Goal: Information Seeking & Learning: Learn about a topic

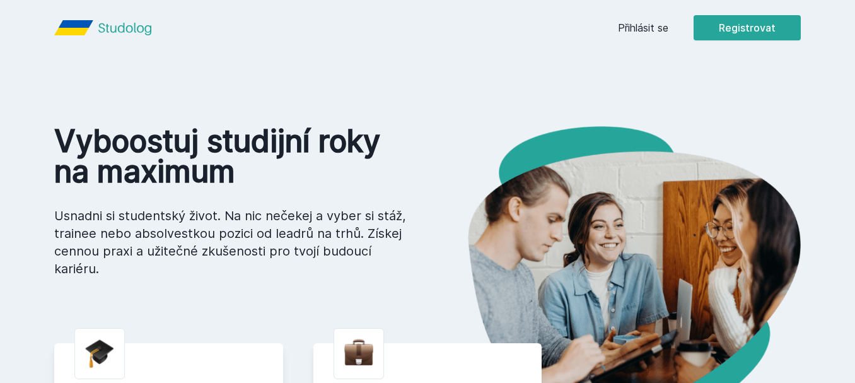
click at [652, 25] on div "[PERSON_NAME] dostávat tipy ohledně studia, nových testů, hodnocení učitelů a p…" at bounding box center [427, 56] width 855 height 112
click at [652, 26] on div "[PERSON_NAME] dostávat tipy ohledně studia, nových testů, hodnocení učitelů a p…" at bounding box center [427, 56] width 855 height 112
click at [432, 79] on button "Ne" at bounding box center [429, 82] width 45 height 32
click at [645, 30] on link "Přihlásit se" at bounding box center [643, 27] width 50 height 15
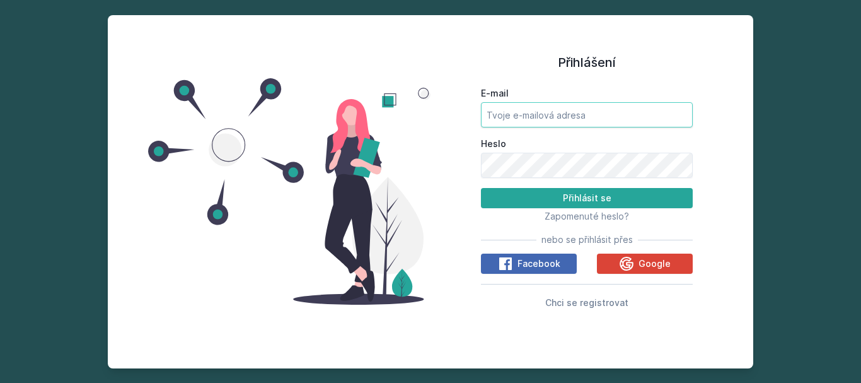
type input "[EMAIL_ADDRESS][DOMAIN_NAME]"
click at [562, 113] on input "[EMAIL_ADDRESS][DOMAIN_NAME]" at bounding box center [587, 114] width 212 height 25
click at [505, 81] on div "Přihlášení E-mail [EMAIL_ADDRESS][DOMAIN_NAME] Heslo Přihlásit se Zapomenuté he…" at bounding box center [587, 181] width 212 height 303
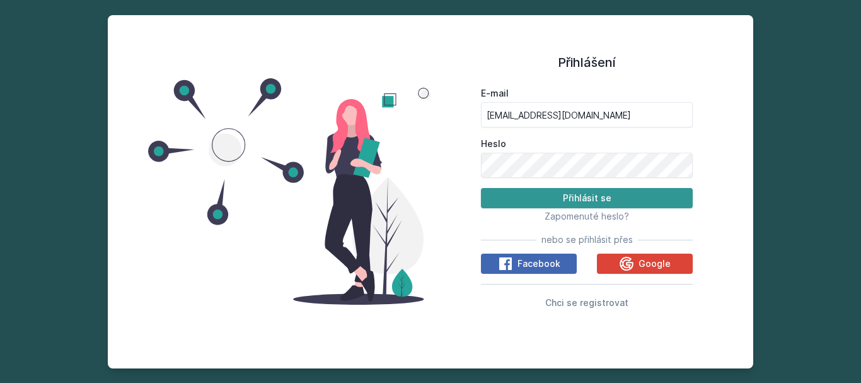
click at [594, 191] on button "Přihlásit se" at bounding box center [587, 198] width 212 height 20
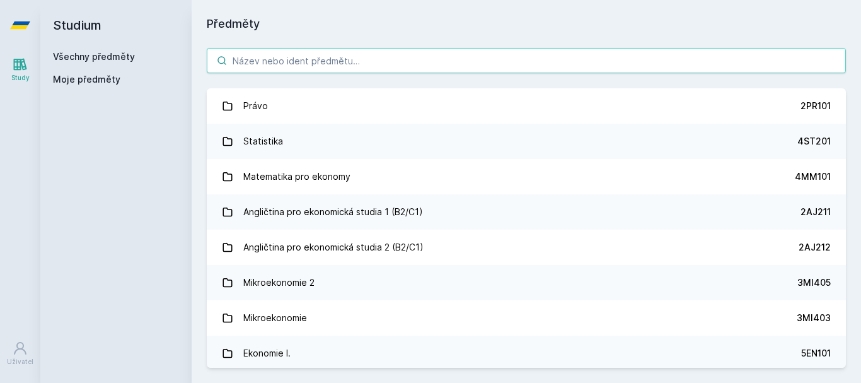
click at [322, 69] on input "search" at bounding box center [526, 60] width 639 height 25
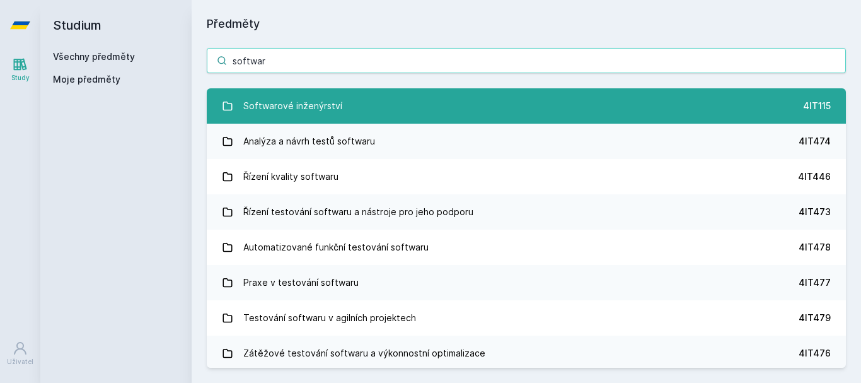
type input "softwar"
click at [290, 122] on link "Softwarové inženýrství 4IT115" at bounding box center [526, 105] width 639 height 35
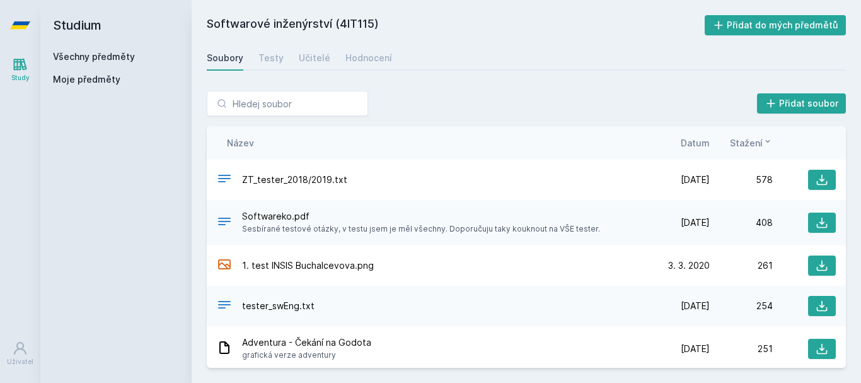
click at [704, 137] on span "Datum" at bounding box center [695, 142] width 29 height 13
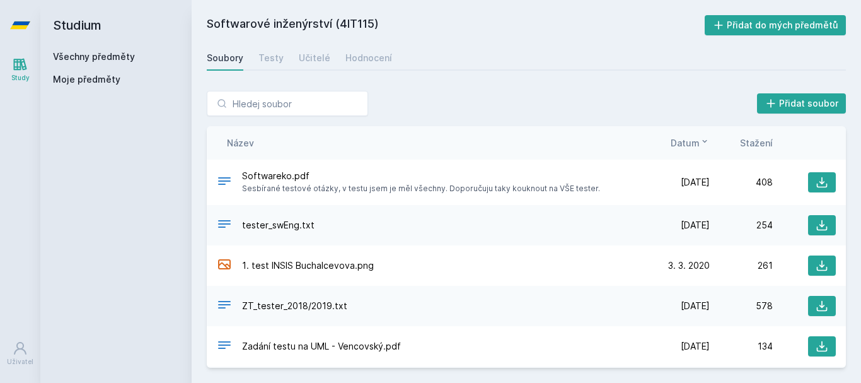
click at [704, 137] on icon at bounding box center [705, 141] width 10 height 10
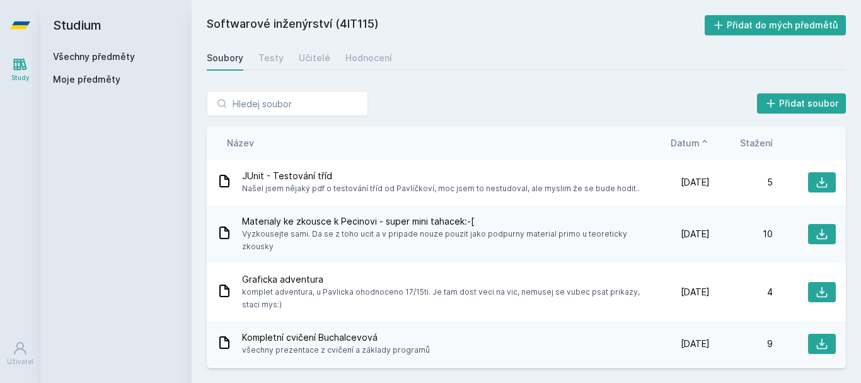
click at [704, 137] on icon at bounding box center [705, 141] width 10 height 10
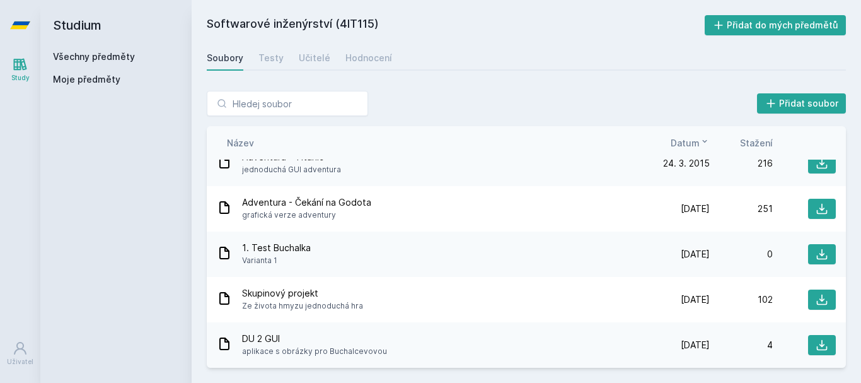
scroll to position [504, 0]
